Goal: Information Seeking & Learning: Find specific fact

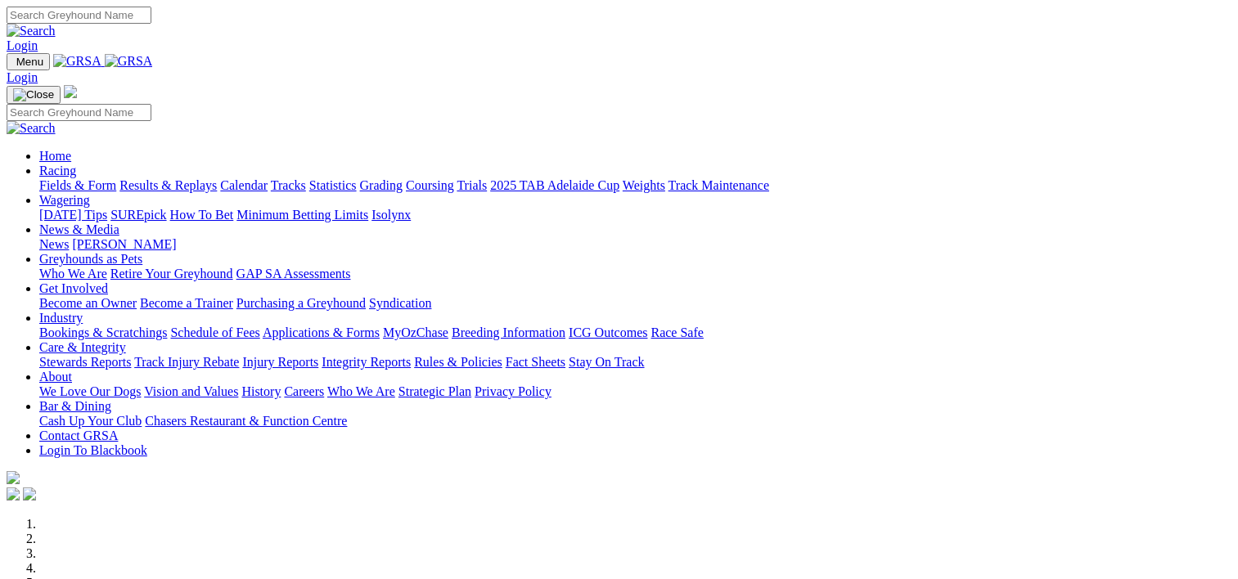
scroll to position [756, 0]
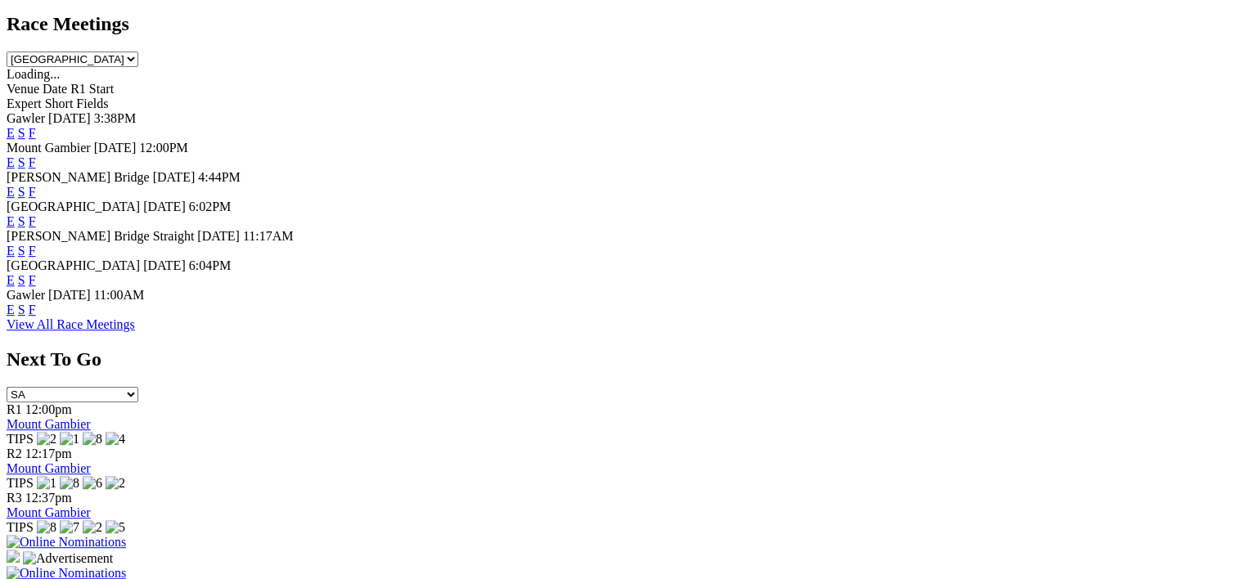
click at [36, 317] on link "F" at bounding box center [32, 310] width 7 height 14
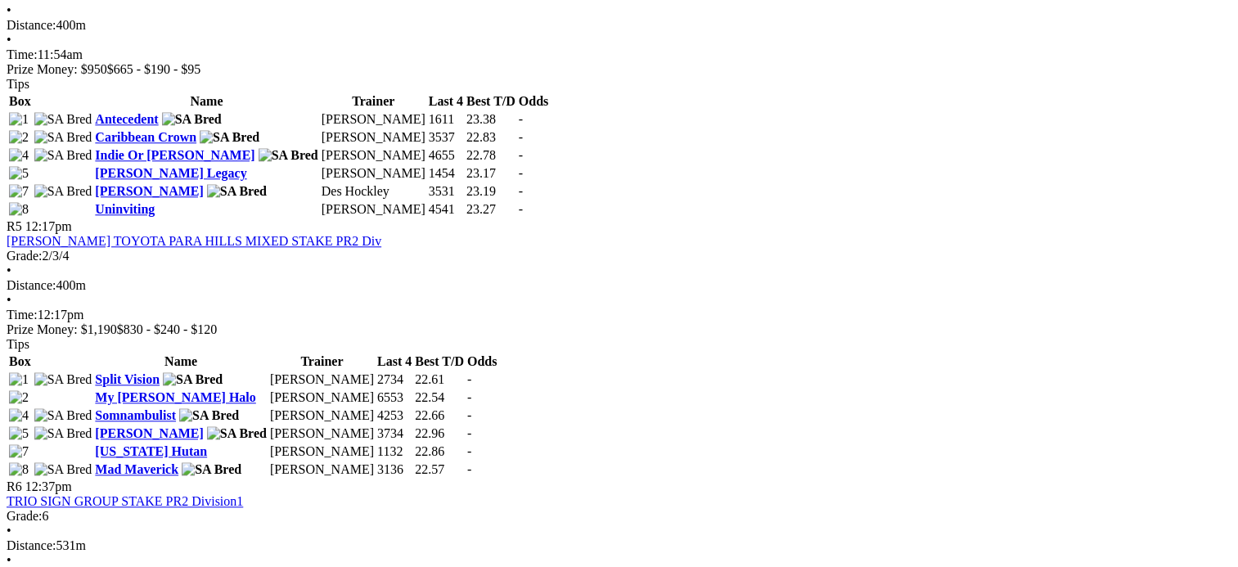
scroll to position [1635, 0]
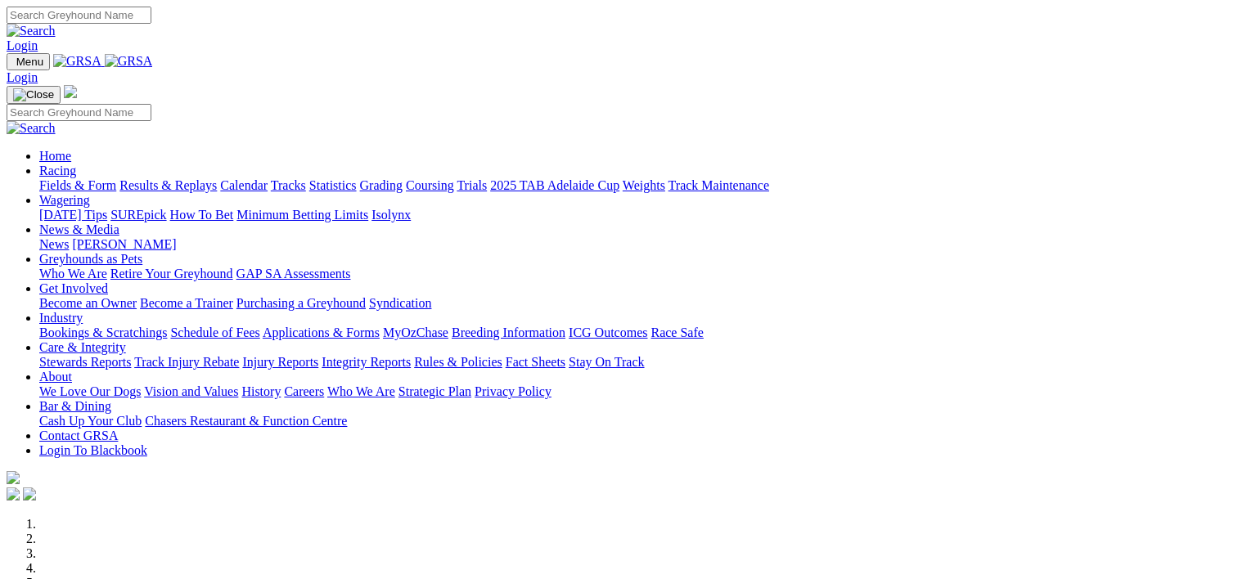
scroll to position [758, 0]
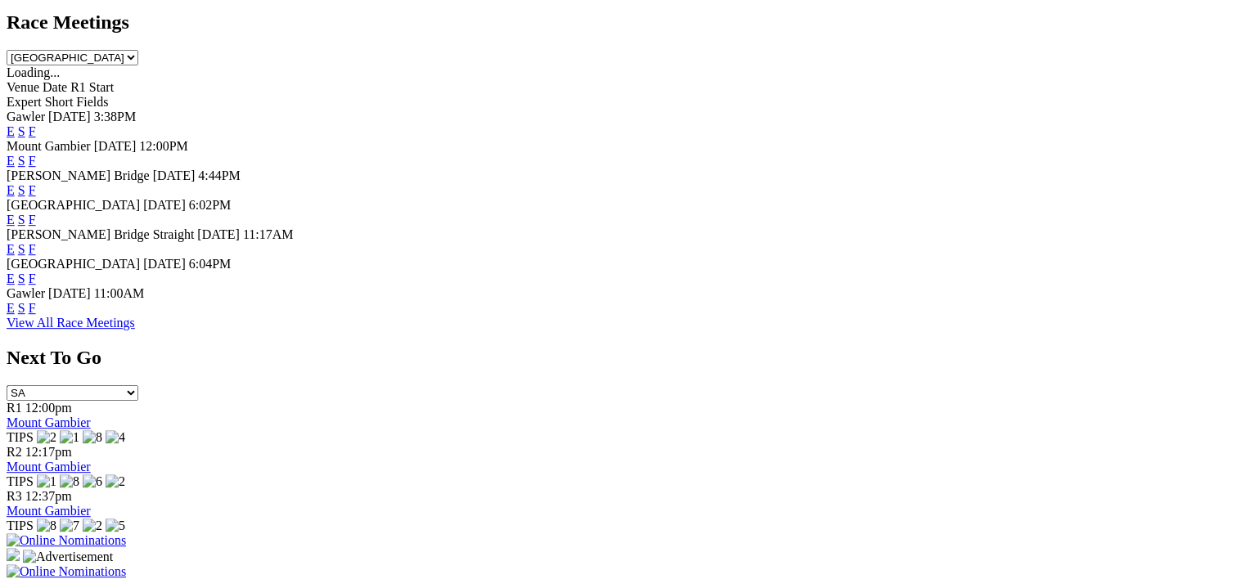
drag, startPoint x: 0, startPoint y: 0, endPoint x: 827, endPoint y: 295, distance: 878.2
click at [36, 286] on link "F" at bounding box center [32, 279] width 7 height 14
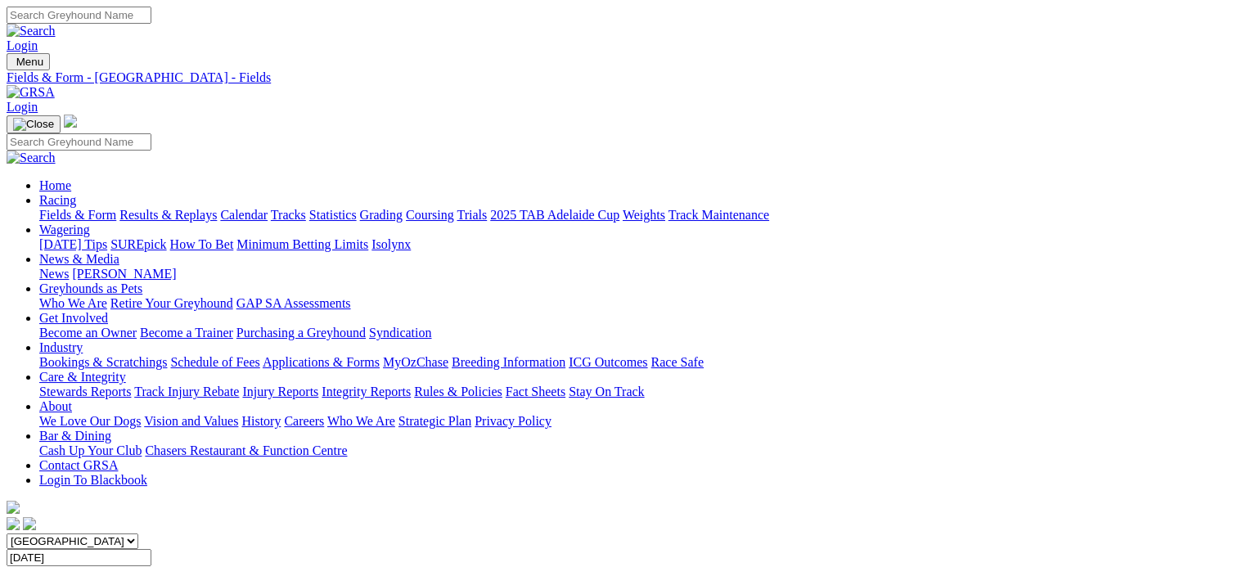
click at [204, 208] on link "Results & Replays" at bounding box center [167, 215] width 97 height 14
click at [113, 566] on span "9 races" at bounding box center [94, 573] width 37 height 14
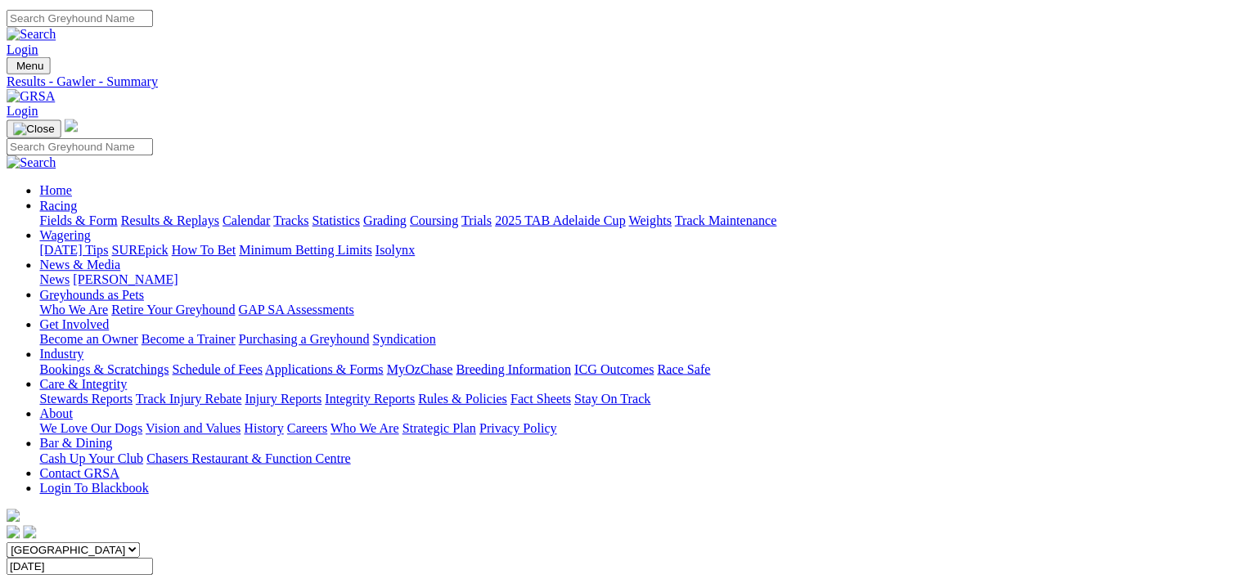
scroll to position [381, 0]
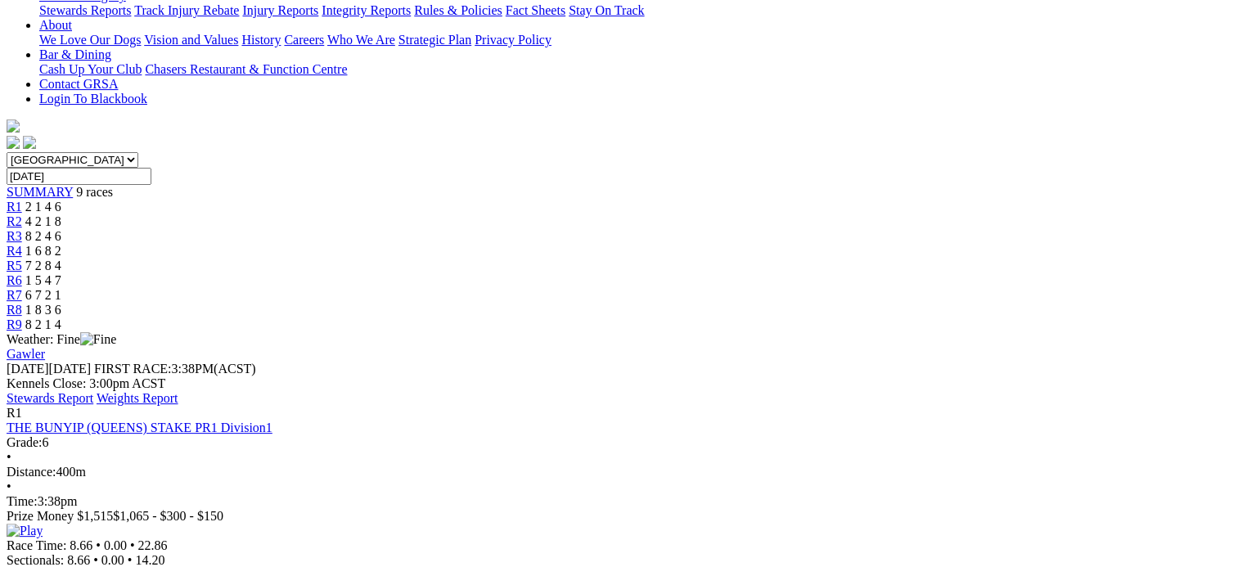
click at [576, 435] on div "Grade: 6 • Distance: 400m • Time: 3:38pm" at bounding box center [619, 472] width 1225 height 74
click at [43, 524] on img at bounding box center [25, 531] width 36 height 15
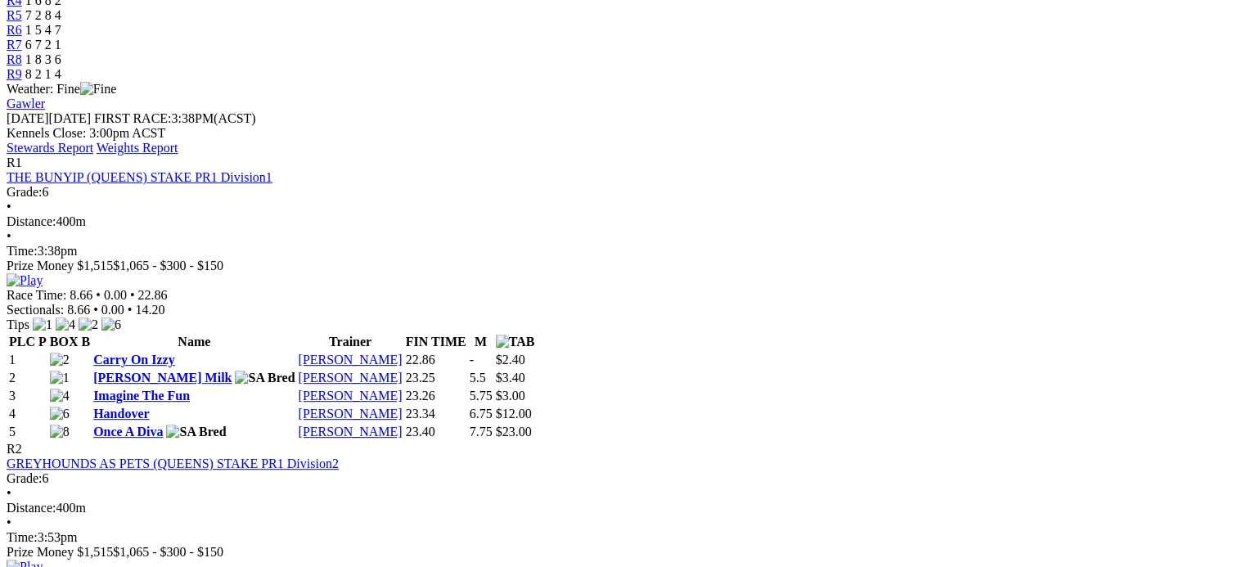
scroll to position [633, 0]
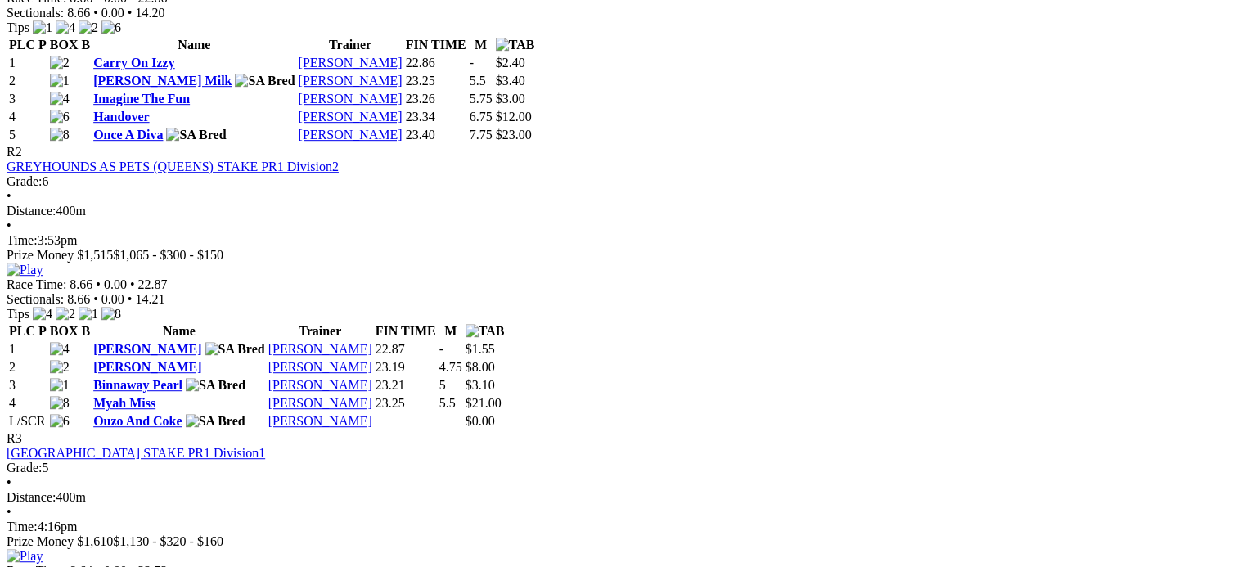
scroll to position [1031, 0]
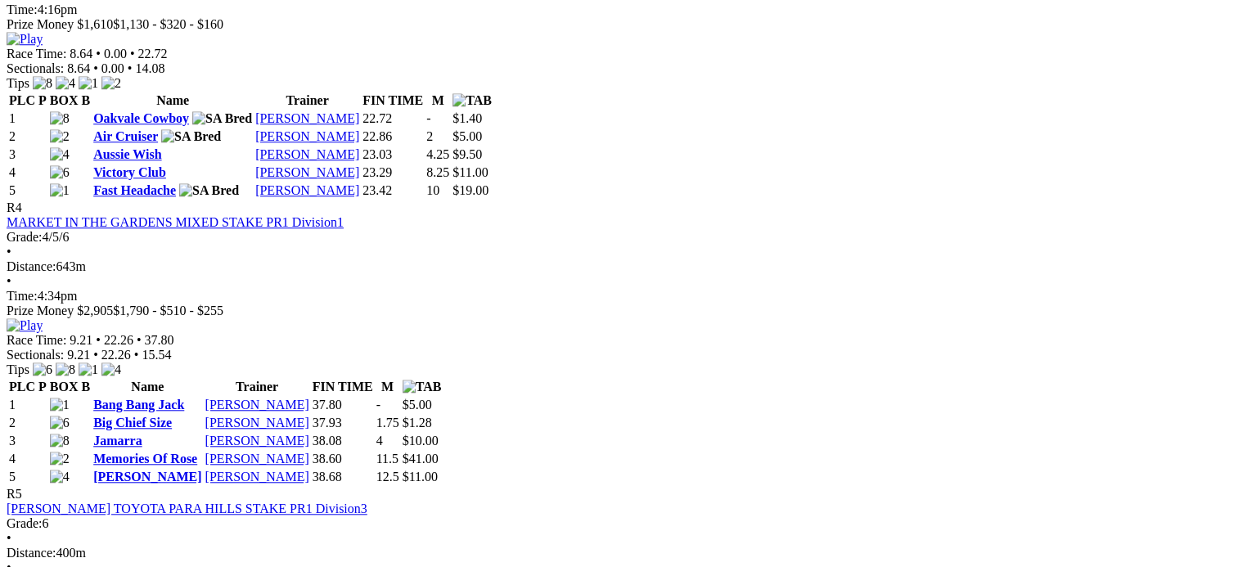
scroll to position [1446, 0]
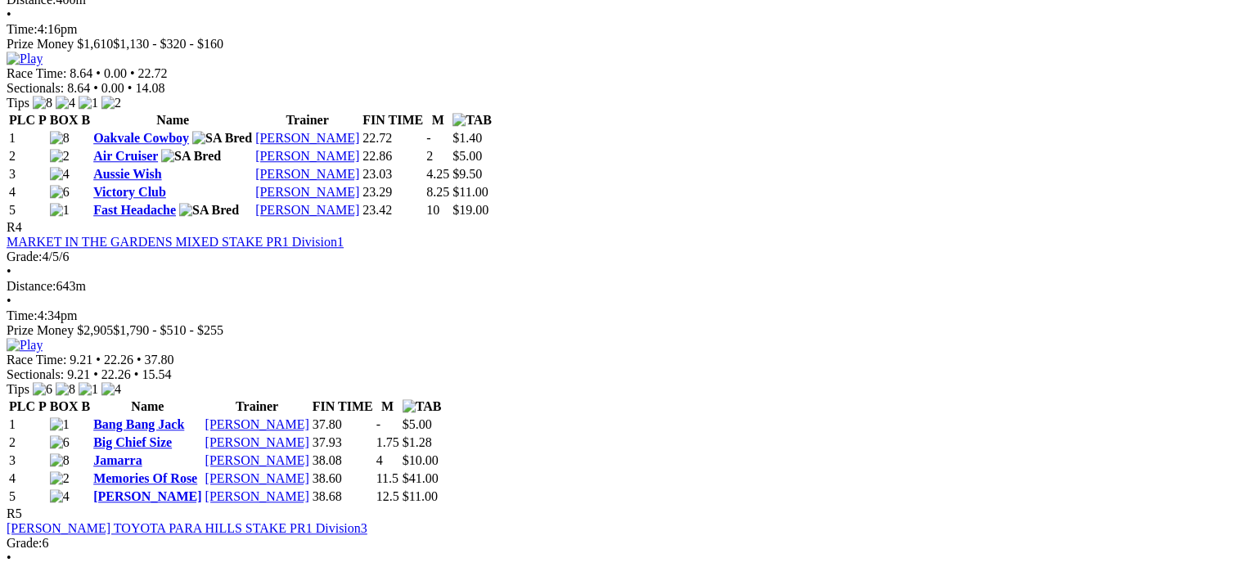
scroll to position [1425, 0]
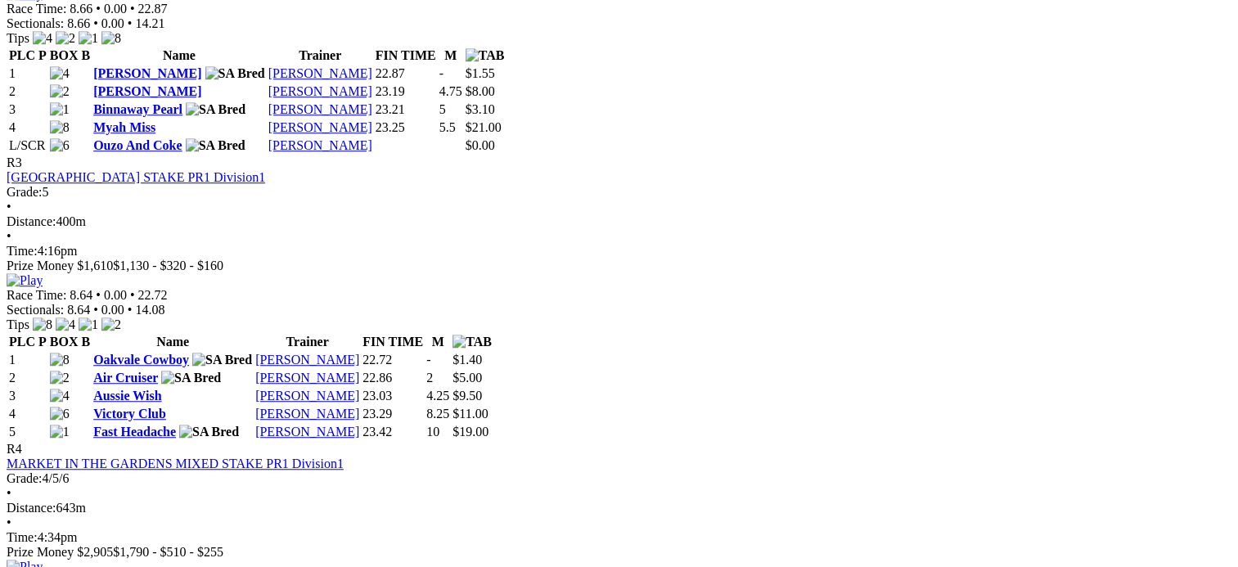
scroll to position [1203, 3]
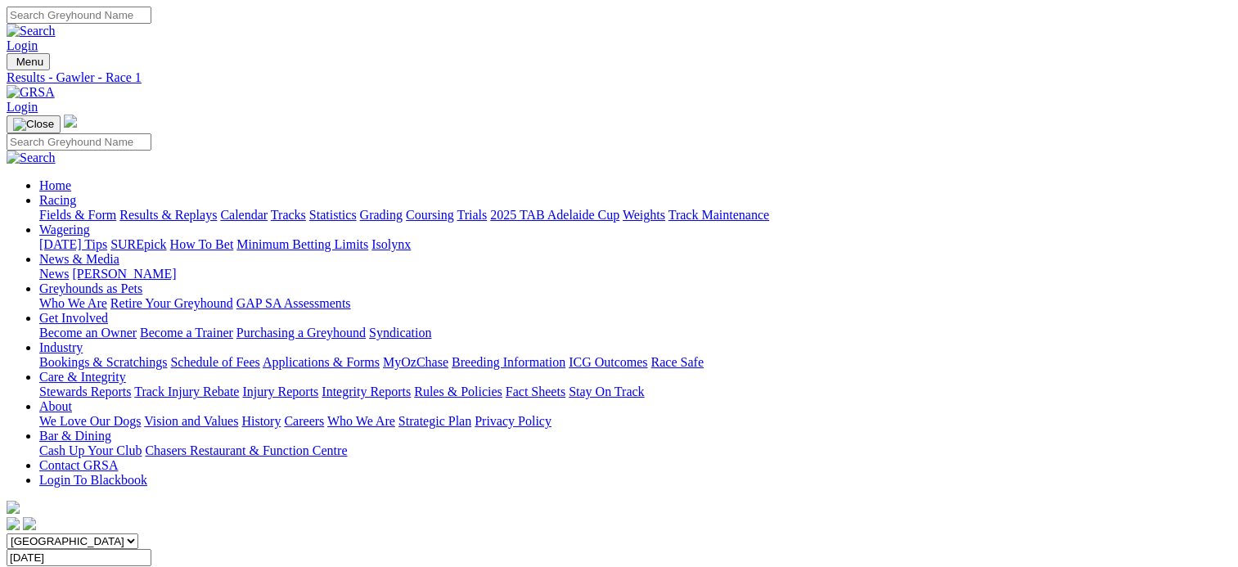
click at [89, 208] on link "Fields & Form" at bounding box center [77, 215] width 77 height 14
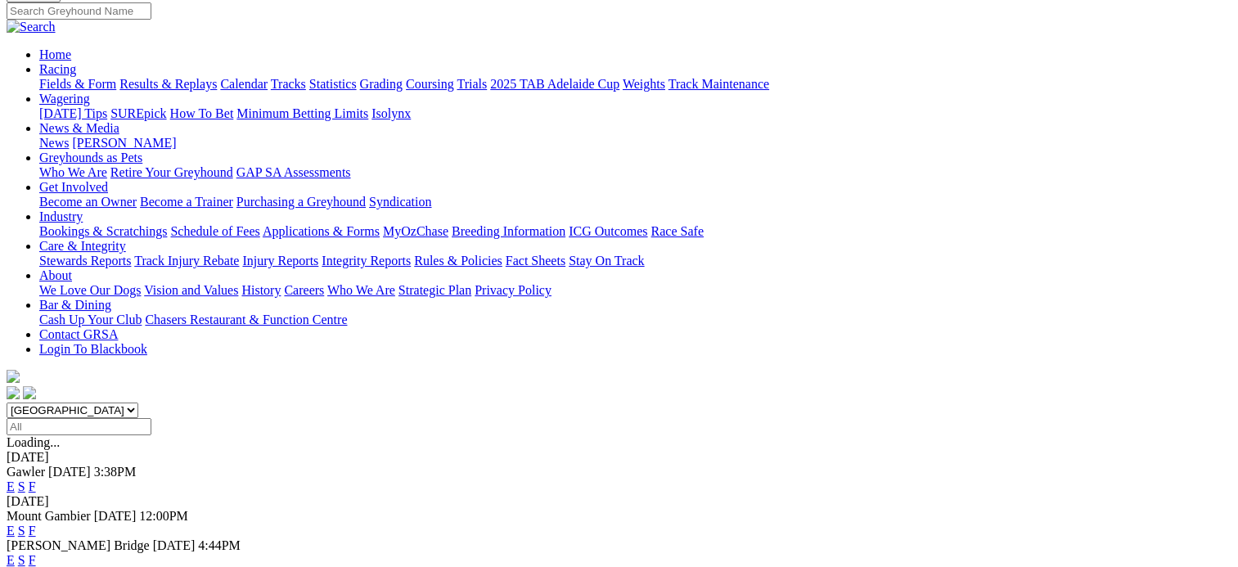
scroll to position [147, 0]
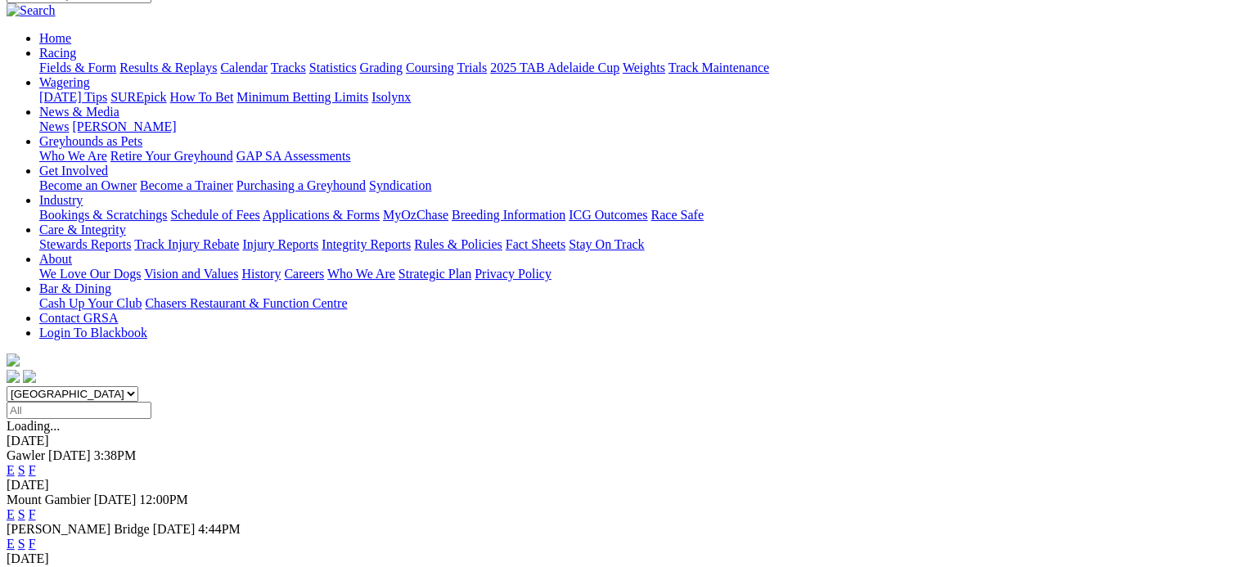
click at [36, 463] on link "F" at bounding box center [32, 470] width 7 height 14
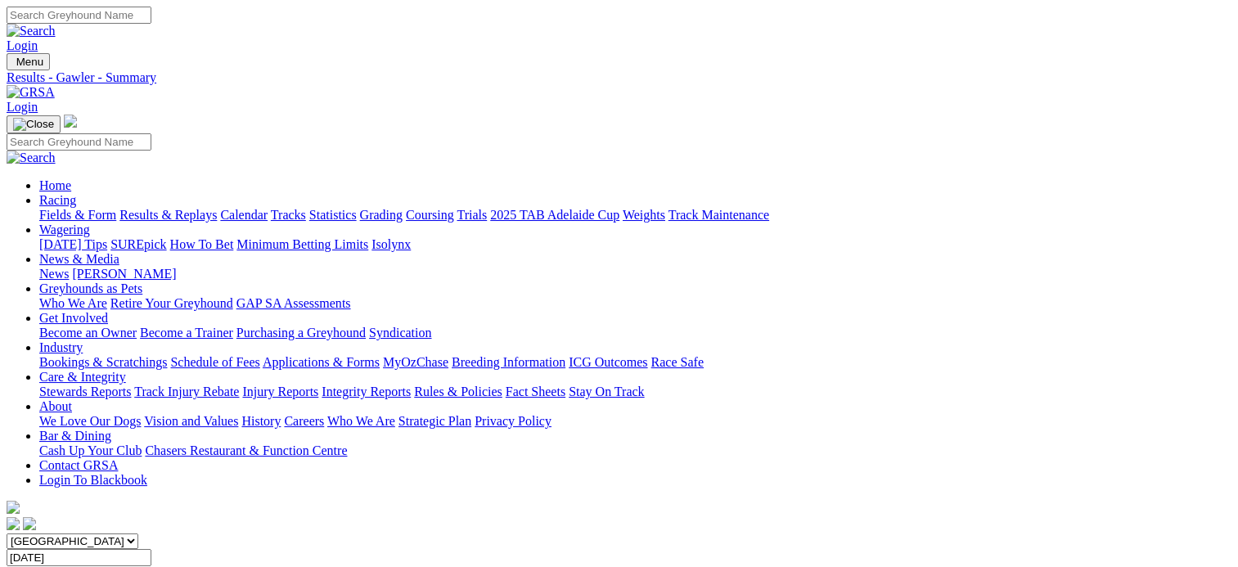
click at [357, 208] on link "Statistics" at bounding box center [332, 215] width 47 height 14
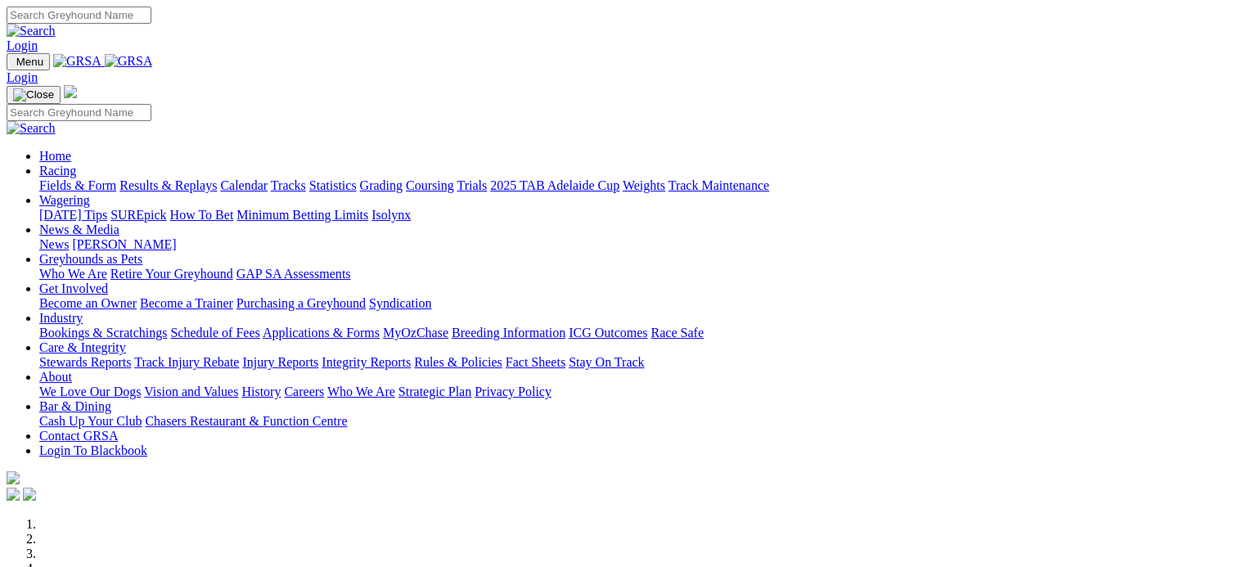
click at [454, 178] on link "Coursing" at bounding box center [430, 185] width 48 height 14
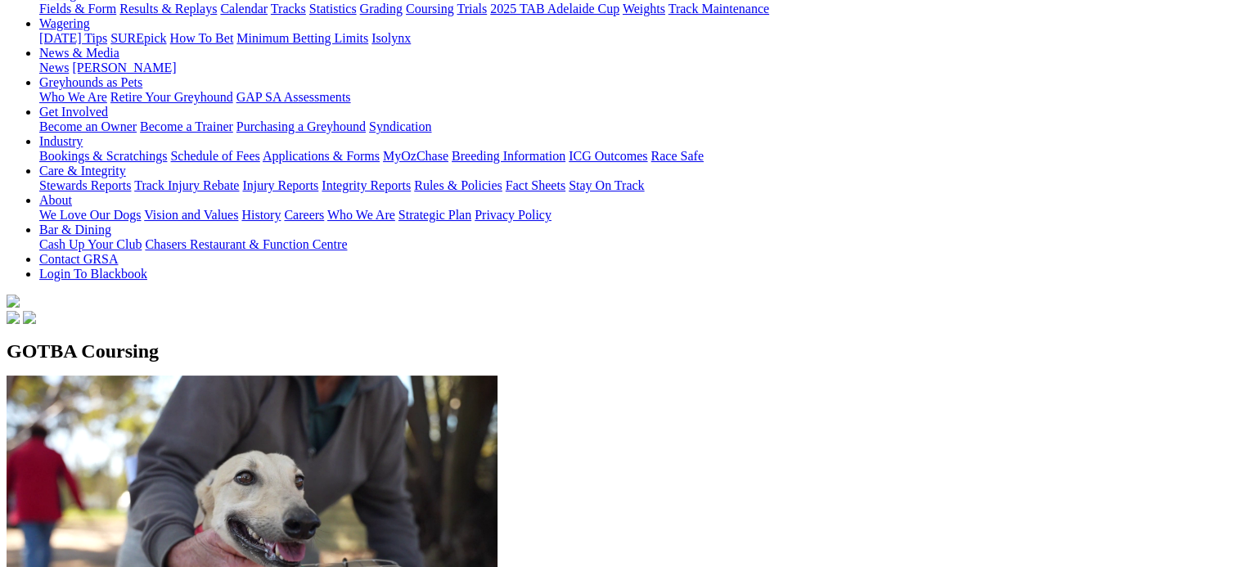
scroll to position [208, 0]
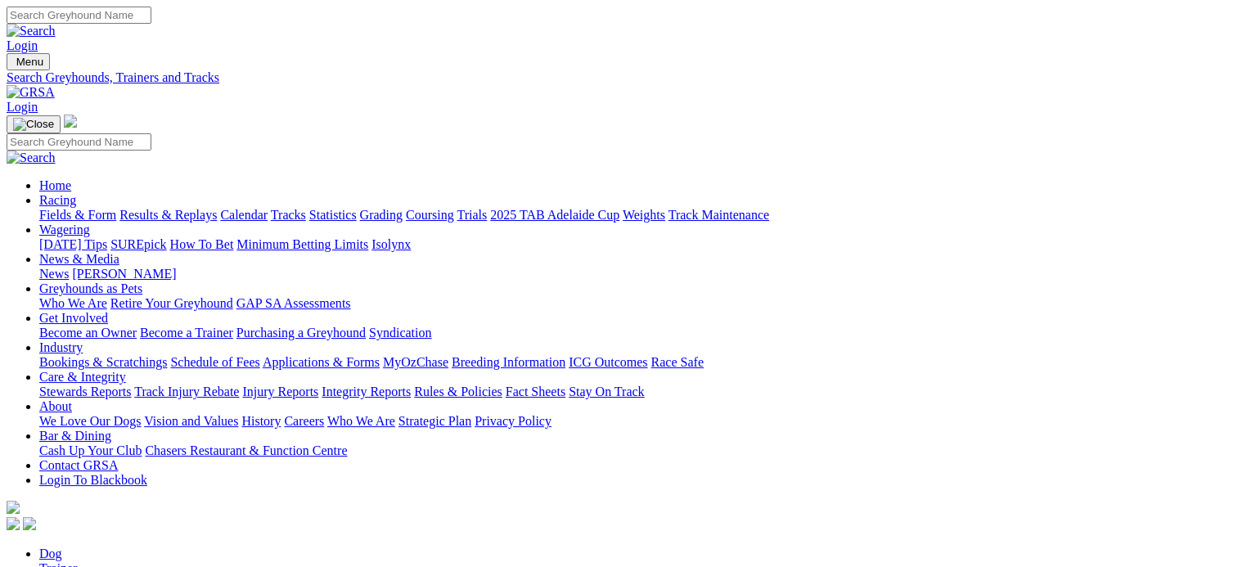
type input "bomb luca"
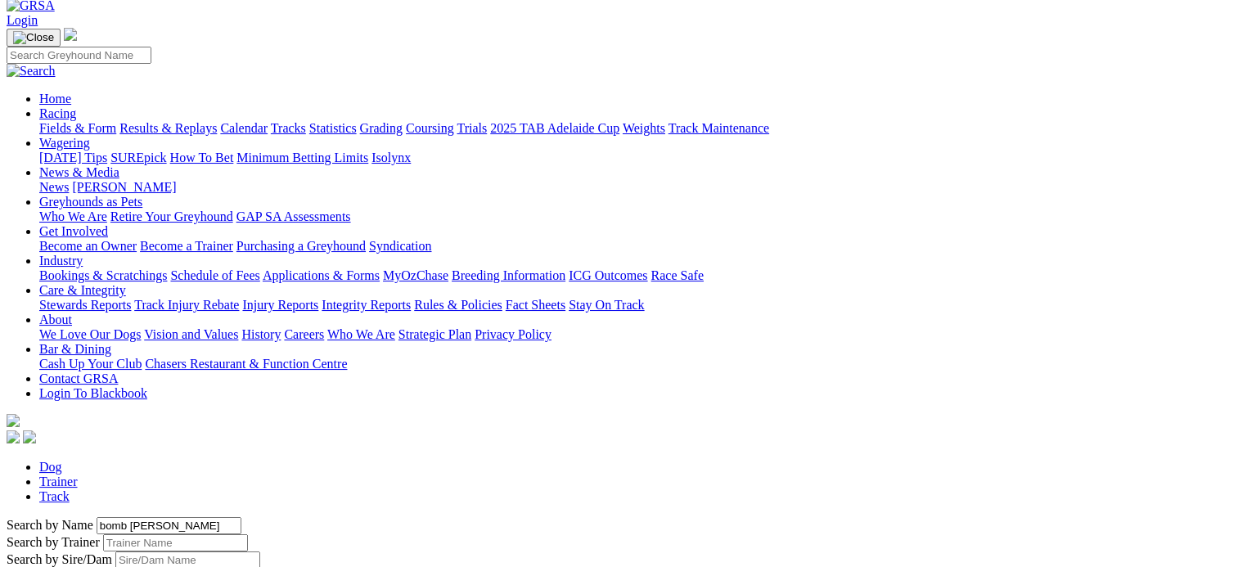
scroll to position [88, 0]
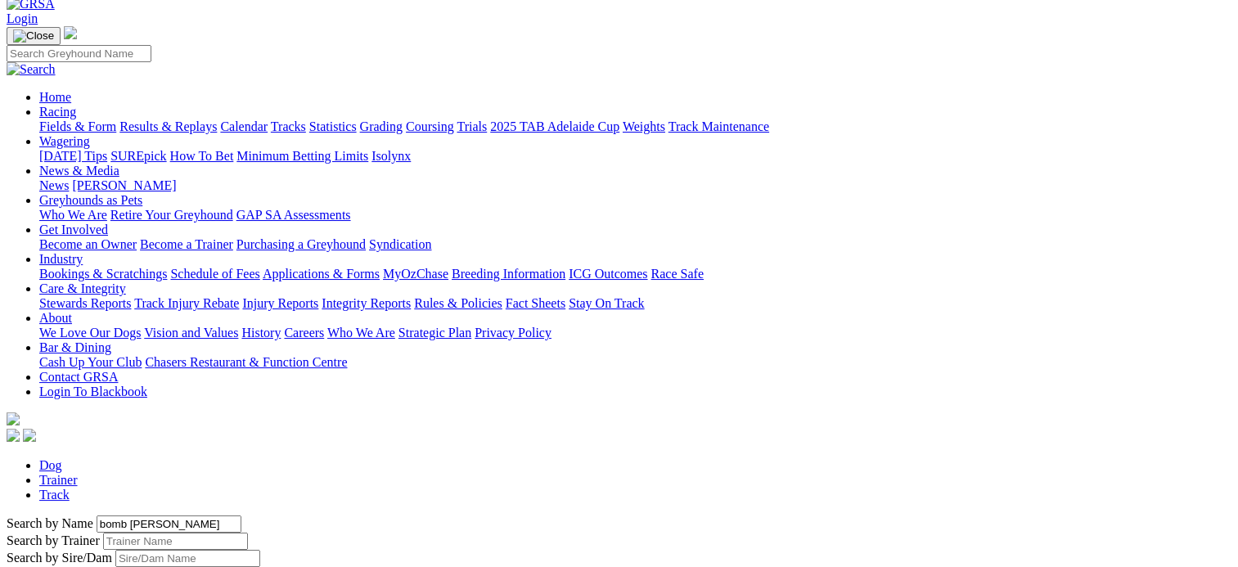
drag, startPoint x: 250, startPoint y: 177, endPoint x: 137, endPoint y: 177, distance: 112.1
click at [137, 515] on div "Search by Name bomb luca" at bounding box center [619, 523] width 1225 height 17
drag, startPoint x: 202, startPoint y: 193, endPoint x: 69, endPoint y: 209, distance: 134.3
click at [196, 515] on input "Search by Greyhound name" at bounding box center [169, 523] width 145 height 17
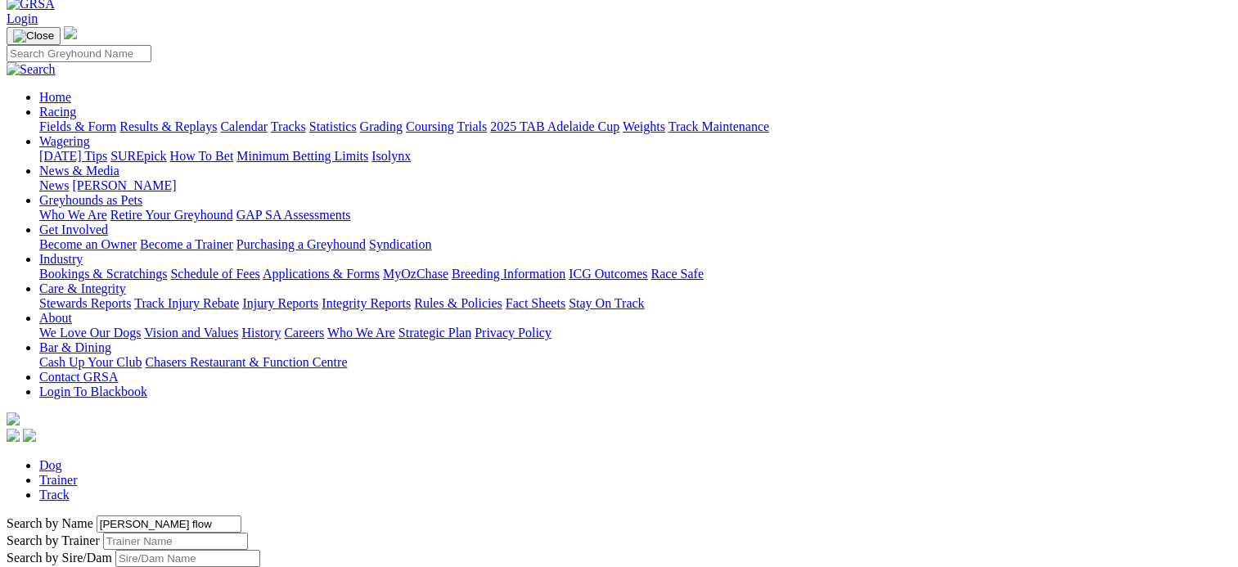
drag, startPoint x: 196, startPoint y: 182, endPoint x: 56, endPoint y: 191, distance: 141.0
click at [146, 515] on input "where's timmy" at bounding box center [169, 523] width 145 height 17
type input "wheres timmy"
click at [619, 119] on link "2025 TAB Adelaide Cup" at bounding box center [554, 126] width 129 height 14
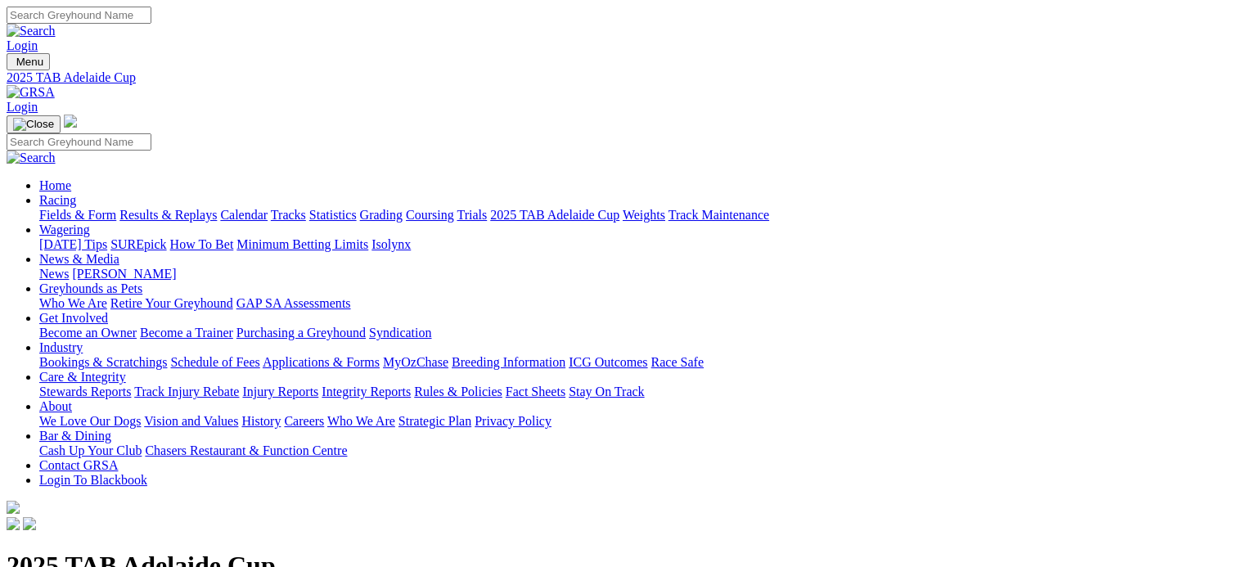
click at [215, 208] on link "Results & Replays" at bounding box center [167, 215] width 97 height 14
